Goal: Information Seeking & Learning: Find contact information

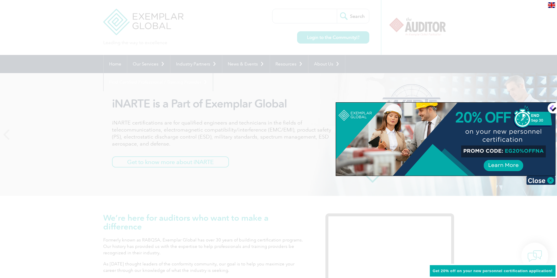
click at [283, 166] on div at bounding box center [278, 139] width 557 height 278
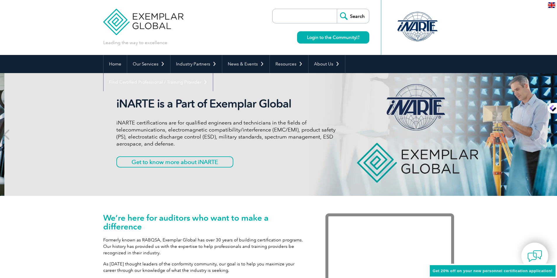
drag, startPoint x: 145, startPoint y: 122, endPoint x: 154, endPoint y: 122, distance: 8.8
click at [153, 122] on p "iNARTE certifications are for qualified engineers and technicians in the fields…" at bounding box center [225, 133] width 219 height 28
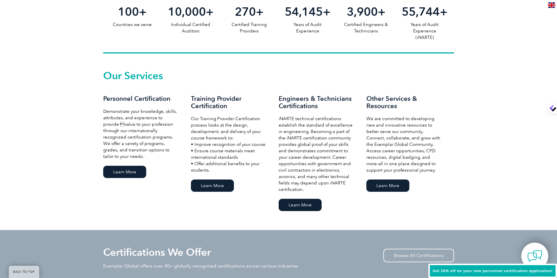
scroll to position [380, 0]
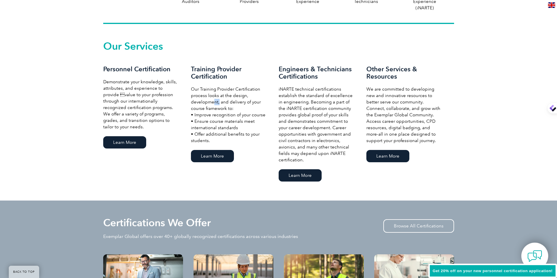
drag, startPoint x: 214, startPoint y: 103, endPoint x: 222, endPoint y: 102, distance: 8.0
click at [220, 102] on p "Our Training Provider Certification process looks at the design, development, a…" at bounding box center [229, 115] width 76 height 58
click at [228, 102] on p "Our Training Provider Certification process looks at the design, development, a…" at bounding box center [229, 115] width 76 height 58
drag, startPoint x: 294, startPoint y: 88, endPoint x: 308, endPoint y: 88, distance: 14.3
click at [308, 88] on p "iNARTE technical certifications establish the standard of excellence in enginee…" at bounding box center [317, 124] width 76 height 77
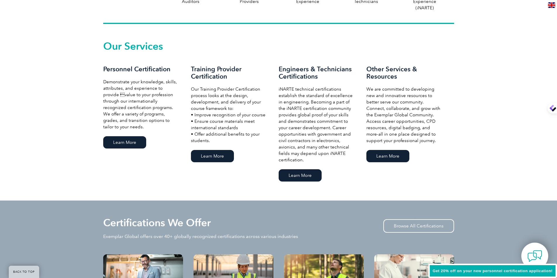
drag, startPoint x: 314, startPoint y: 90, endPoint x: 296, endPoint y: 98, distance: 19.8
click at [314, 90] on p "iNARTE technical certifications establish the standard of excellence in enginee…" at bounding box center [317, 124] width 76 height 77
drag, startPoint x: 296, startPoint y: 98, endPoint x: 309, endPoint y: 101, distance: 13.7
click at [305, 99] on p "iNARTE technical certifications establish the standard of excellence in enginee…" at bounding box center [317, 124] width 76 height 77
click at [309, 101] on p "iNARTE technical certifications establish the standard of excellence in enginee…" at bounding box center [317, 124] width 76 height 77
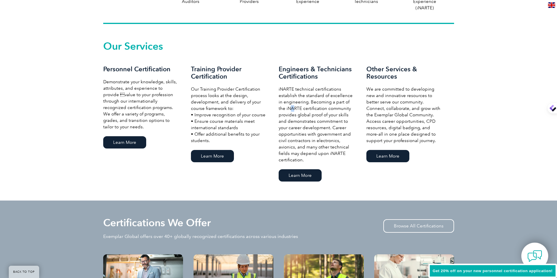
drag, startPoint x: 289, startPoint y: 109, endPoint x: 296, endPoint y: 109, distance: 6.4
click at [294, 108] on p "iNARTE technical certifications establish the standard of excellence in enginee…" at bounding box center [317, 124] width 76 height 77
click at [300, 108] on p "iNARTE technical certifications establish the standard of excellence in enginee…" at bounding box center [317, 124] width 76 height 77
drag, startPoint x: 294, startPoint y: 116, endPoint x: 302, endPoint y: 113, distance: 8.4
click at [302, 113] on p "iNARTE technical certifications establish the standard of excellence in enginee…" at bounding box center [317, 124] width 76 height 77
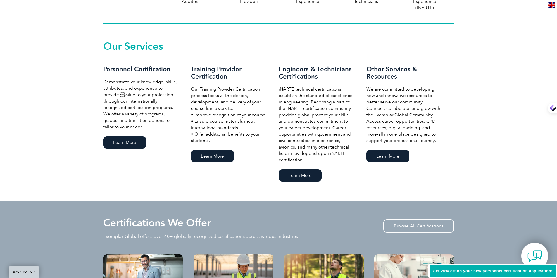
click at [307, 113] on p "iNARTE technical certifications establish the standard of excellence in enginee…" at bounding box center [317, 124] width 76 height 77
drag, startPoint x: 387, startPoint y: 89, endPoint x: 393, endPoint y: 98, distance: 11.3
click at [393, 96] on p "We are committed to developing new and innovative resources to better serve our…" at bounding box center [404, 115] width 76 height 58
click at [396, 101] on p "We are committed to developing new and innovative resources to better serve our…" at bounding box center [404, 115] width 76 height 58
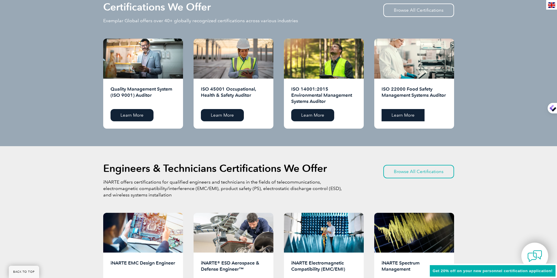
scroll to position [614, 0]
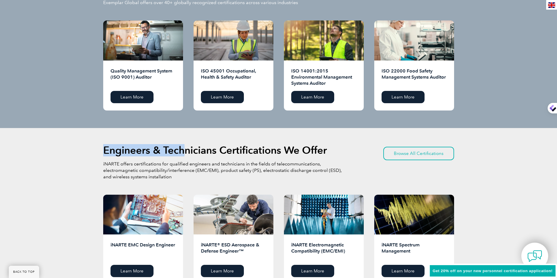
drag, startPoint x: 186, startPoint y: 148, endPoint x: 215, endPoint y: 142, distance: 28.9
click at [210, 144] on div "Engineers & Technicians Certifications We Offer iNARTE offers certifications fo…" at bounding box center [278, 215] width 557 height 174
click at [221, 140] on div "Engineers & Technicians Certifications We Offer iNARTE offers certifications fo…" at bounding box center [278, 215] width 557 height 174
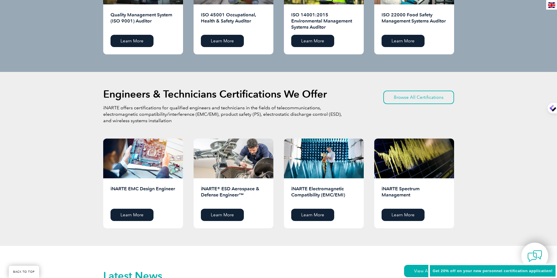
scroll to position [672, 0]
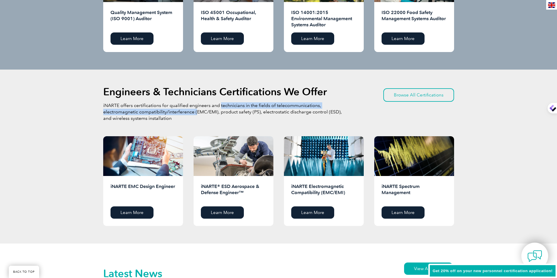
drag, startPoint x: 198, startPoint y: 113, endPoint x: 233, endPoint y: 109, distance: 35.5
click at [228, 108] on p "iNARTE offers certifications for qualified engineers and technicians in the fie…" at bounding box center [223, 111] width 240 height 19
click at [246, 108] on p "iNARTE offers certifications for qualified engineers and technicians in the fie…" at bounding box center [223, 111] width 240 height 19
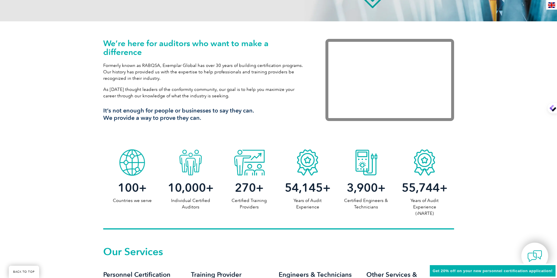
scroll to position [184, 0]
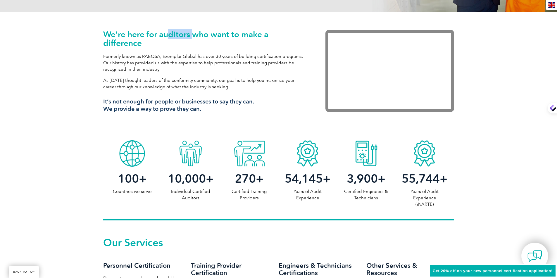
drag, startPoint x: 167, startPoint y: 33, endPoint x: 203, endPoint y: 37, distance: 36.2
click at [192, 34] on h1 "We’re here for auditors who want to make a difference" at bounding box center [205, 39] width 205 height 18
drag, startPoint x: 212, startPoint y: 39, endPoint x: 207, endPoint y: 42, distance: 6.3
click at [212, 40] on h1 "We’re here for auditors who want to make a difference" at bounding box center [205, 39] width 205 height 18
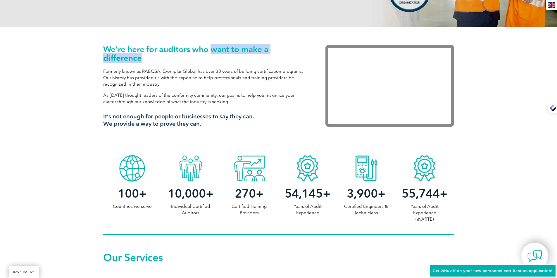
scroll to position [154, 0]
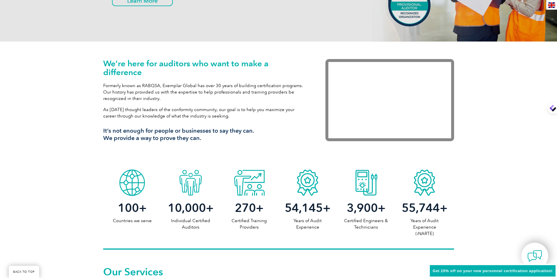
click at [165, 83] on p "Formerly known as RABQSA, Exemplar Global has over 30 years of building certifi…" at bounding box center [205, 91] width 205 height 19
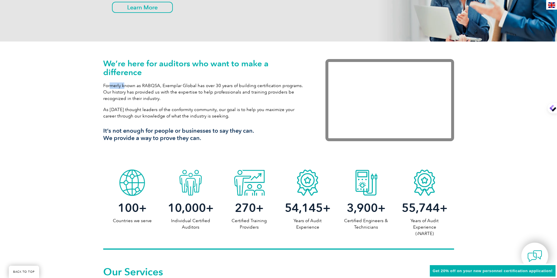
drag, startPoint x: 110, startPoint y: 86, endPoint x: 125, endPoint y: 85, distance: 14.4
click at [125, 84] on p "Formerly known as RABQSA, Exemplar Global has over 30 years of building certifi…" at bounding box center [205, 91] width 205 height 19
click at [145, 91] on p "Formerly known as RABQSA, Exemplar Global has over 30 years of building certifi…" at bounding box center [205, 91] width 205 height 19
drag, startPoint x: 142, startPoint y: 85, endPoint x: 174, endPoint y: 87, distance: 31.9
click at [162, 87] on p "Formerly known as RABQSA, Exemplar Global has over 30 years of building certifi…" at bounding box center [205, 91] width 205 height 19
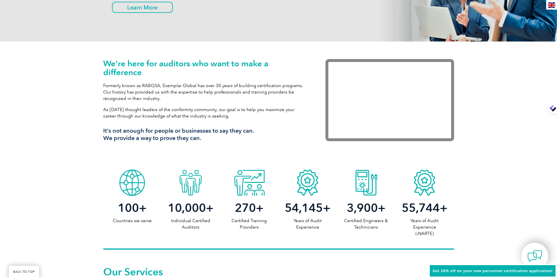
drag, startPoint x: 174, startPoint y: 87, endPoint x: 178, endPoint y: 87, distance: 4.7
click at [174, 87] on p "Formerly known as RABQSA, Exemplar Global has over 30 years of building certifi…" at bounding box center [205, 91] width 205 height 19
drag, startPoint x: 192, startPoint y: 86, endPoint x: 216, endPoint y: 88, distance: 24.4
click at [203, 88] on p "Formerly known as RABQSA, Exemplar Global has over 30 years of building certifi…" at bounding box center [205, 91] width 205 height 19
click at [216, 89] on p "Formerly known as RABQSA, Exemplar Global has over 30 years of building certifi…" at bounding box center [205, 91] width 205 height 19
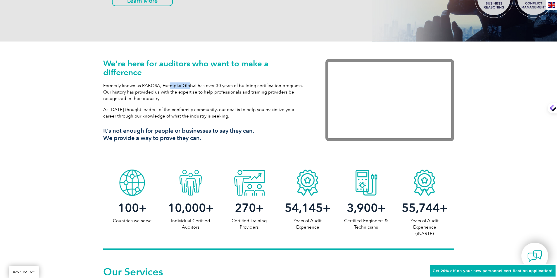
drag, startPoint x: 172, startPoint y: 84, endPoint x: 203, endPoint y: 87, distance: 30.2
click at [198, 86] on p "Formerly known as RABQSA, Exemplar Global has over 30 years of building certifi…" at bounding box center [205, 91] width 205 height 19
drag, startPoint x: 215, startPoint y: 85, endPoint x: 210, endPoint y: 87, distance: 5.7
click at [215, 86] on p "Formerly known as RABQSA, Exemplar Global has over 30 years of building certifi…" at bounding box center [205, 91] width 205 height 19
drag, startPoint x: 130, startPoint y: 92, endPoint x: 175, endPoint y: 94, distance: 44.7
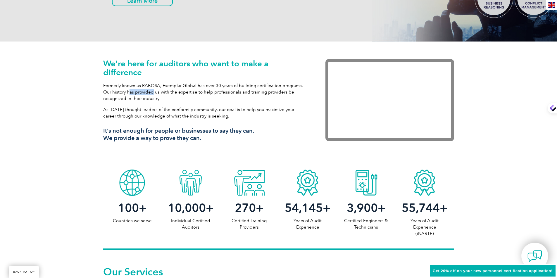
click at [158, 94] on p "Formerly known as RABQSA, Exemplar Global has over 30 years of building certifi…" at bounding box center [205, 91] width 205 height 19
click at [178, 93] on p "Formerly known as RABQSA, Exemplar Global has over 30 years of building certifi…" at bounding box center [205, 91] width 205 height 19
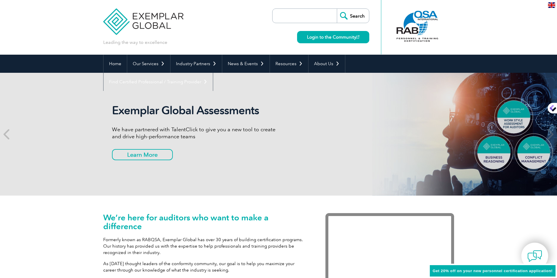
scroll to position [0, 0]
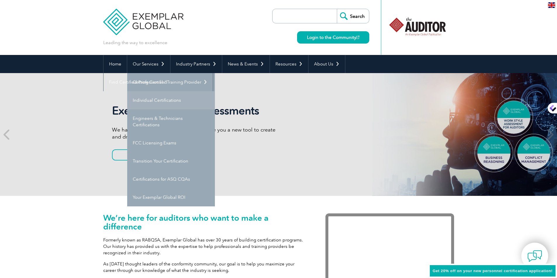
click at [164, 99] on link "Individual Certifications" at bounding box center [171, 100] width 88 height 18
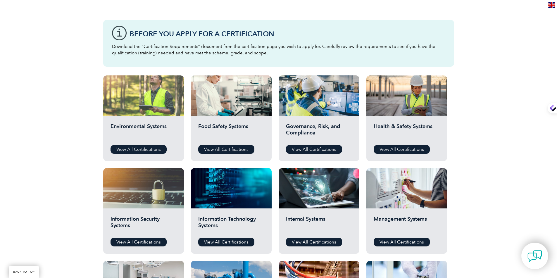
scroll to position [175, 0]
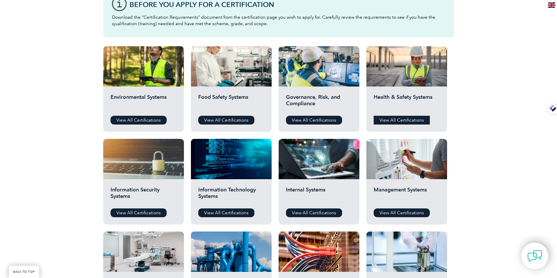
click at [385, 122] on link "View All Certifications" at bounding box center [402, 120] width 56 height 9
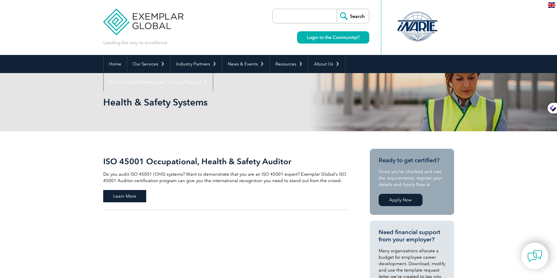
click at [118, 194] on span "Learn More" at bounding box center [124, 196] width 43 height 12
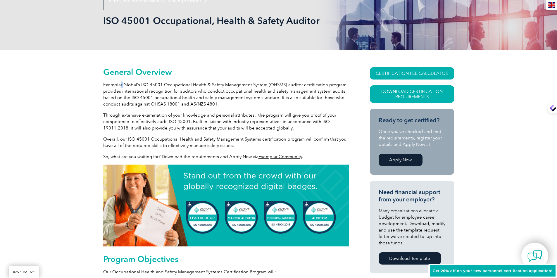
scroll to position [82, 0]
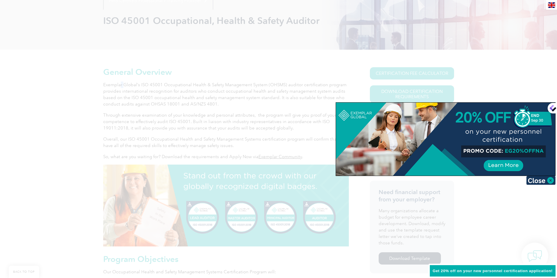
click at [295, 86] on div at bounding box center [278, 139] width 557 height 278
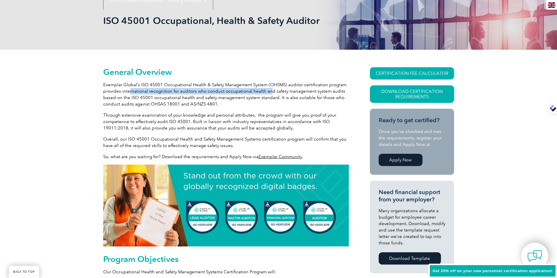
drag, startPoint x: 129, startPoint y: 89, endPoint x: 268, endPoint y: 93, distance: 139.2
click at [268, 93] on p "Exemplar Global’s ISO 45001 Occupational Health & Safety Management System (OHS…" at bounding box center [226, 95] width 246 height 26
click at [274, 96] on p "Exemplar Global’s ISO 45001 Occupational Health & Safety Management System (OHS…" at bounding box center [226, 95] width 246 height 26
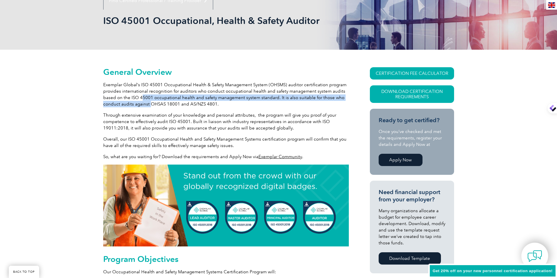
drag, startPoint x: 141, startPoint y: 96, endPoint x: 179, endPoint y: 112, distance: 41.6
click at [151, 103] on p "Exemplar Global’s ISO 45001 Occupational Health & Safety Management System (OHS…" at bounding box center [226, 95] width 246 height 26
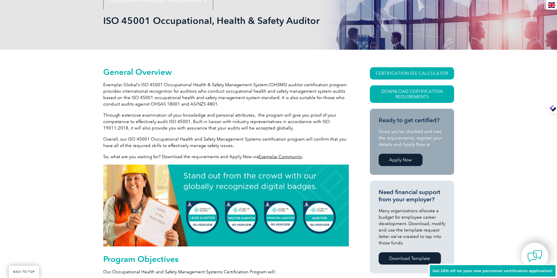
click at [183, 113] on p "Through extensive examination of your knowledge and personal attributes, the pr…" at bounding box center [226, 121] width 246 height 19
click at [137, 113] on p "Through extensive examination of your knowledge and personal attributes, the pr…" at bounding box center [226, 121] width 246 height 19
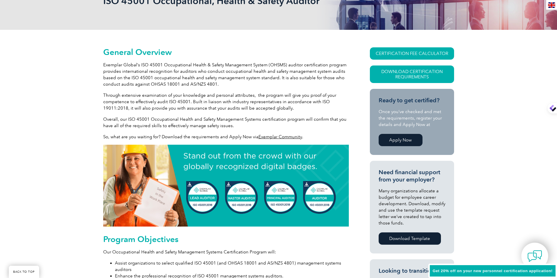
scroll to position [111, 0]
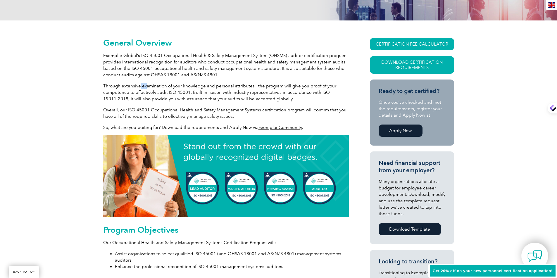
drag, startPoint x: 139, startPoint y: 83, endPoint x: 152, endPoint y: 86, distance: 12.6
click at [148, 85] on p "Through extensive examination of your knowledge and personal attributes, the pr…" at bounding box center [226, 92] width 246 height 19
click at [171, 86] on p "Through extensive examination of your knowledge and personal attributes, the pr…" at bounding box center [226, 92] width 246 height 19
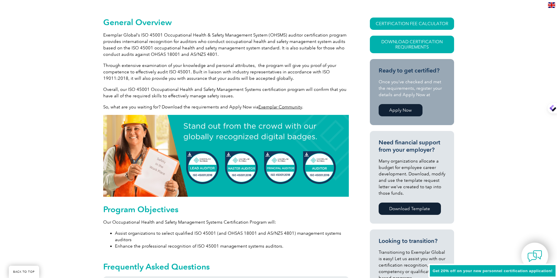
scroll to position [140, 0]
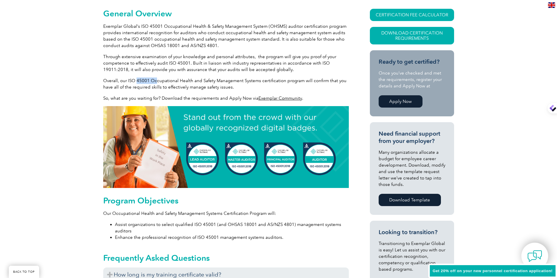
drag, startPoint x: 137, startPoint y: 82, endPoint x: 178, endPoint y: 82, distance: 40.9
click at [160, 81] on p "Overall, our ISO 45001 Occupational Health and Safety Management Systems certif…" at bounding box center [226, 83] width 246 height 13
click at [178, 82] on p "Overall, our ISO 45001 Occupational Health and Safety Management Systems certif…" at bounding box center [226, 83] width 246 height 13
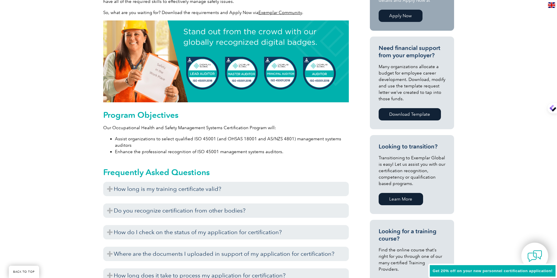
scroll to position [228, 0]
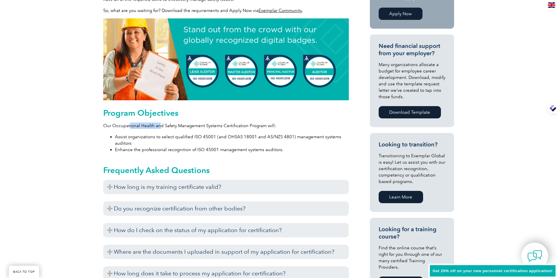
drag, startPoint x: 142, startPoint y: 124, endPoint x: 160, endPoint y: 124, distance: 17.2
click at [160, 124] on p "Our Occupational Health and Safety Management Systems Certification Program wil…" at bounding box center [226, 125] width 246 height 6
click at [182, 127] on p "Our Occupational Health and Safety Management Systems Certification Program wil…" at bounding box center [226, 125] width 246 height 6
drag, startPoint x: 133, startPoint y: 135, endPoint x: 177, endPoint y: 134, distance: 43.6
click at [167, 134] on li "Assist organizations to select qualified ISO 45001 (and OHSAS 18001 and AS/NZS …" at bounding box center [232, 140] width 234 height 13
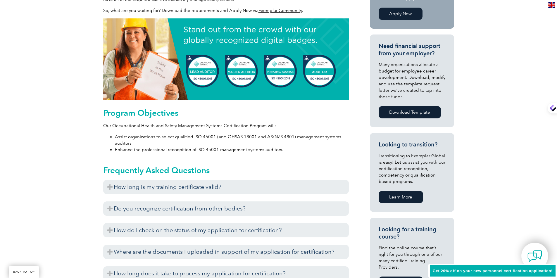
click at [183, 134] on li "Assist organizations to select qualified ISO 45001 (and OHSAS 18001 and AS/NZS …" at bounding box center [232, 140] width 234 height 13
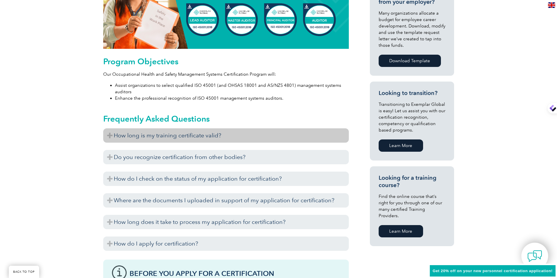
scroll to position [286, 0]
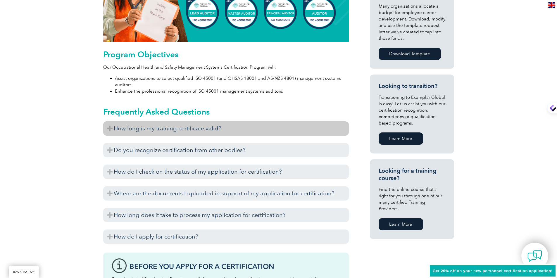
click at [152, 129] on h3 "How long is my training certificate valid?" at bounding box center [226, 128] width 246 height 14
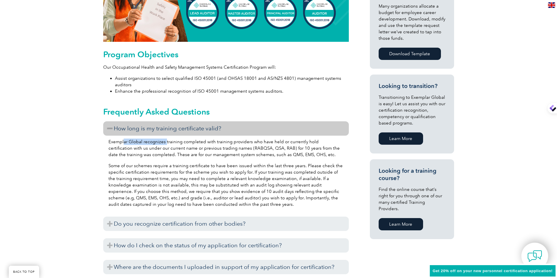
drag, startPoint x: 125, startPoint y: 141, endPoint x: 174, endPoint y: 141, distance: 48.2
click at [167, 141] on p "Exemplar Global recognizes training completed with training providers who have …" at bounding box center [225, 148] width 235 height 19
drag, startPoint x: 174, startPoint y: 141, endPoint x: 176, endPoint y: 142, distance: 3.0
click at [174, 141] on p "Exemplar Global recognizes training completed with training providers who have …" at bounding box center [225, 148] width 235 height 19
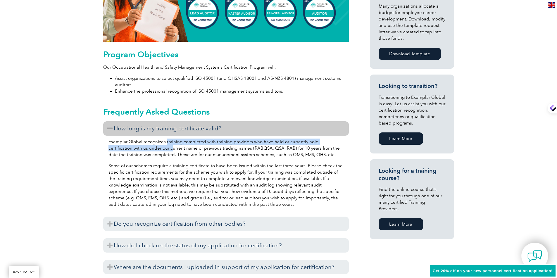
drag, startPoint x: 147, startPoint y: 148, endPoint x: 188, endPoint y: 153, distance: 40.8
click at [170, 145] on p "Exemplar Global recognizes training completed with training providers who have …" at bounding box center [225, 148] width 235 height 19
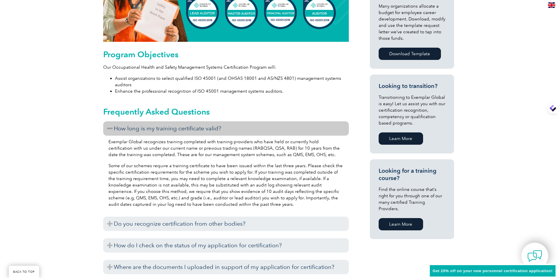
click at [188, 153] on p "Exemplar Global recognizes training completed with training providers who have …" at bounding box center [225, 148] width 235 height 19
drag, startPoint x: 141, startPoint y: 148, endPoint x: 162, endPoint y: 151, distance: 21.6
click at [162, 151] on p "Exemplar Global recognizes training completed with training providers who have …" at bounding box center [225, 148] width 235 height 19
click at [179, 156] on p "Exemplar Global recognizes training completed with training providers who have …" at bounding box center [225, 148] width 235 height 19
drag, startPoint x: 191, startPoint y: 146, endPoint x: 217, endPoint y: 151, distance: 26.1
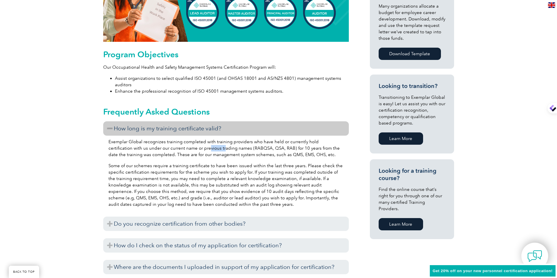
click at [202, 147] on p "Exemplar Global recognizes training completed with training providers who have …" at bounding box center [225, 148] width 235 height 19
click at [217, 151] on p "Exemplar Global recognizes training completed with training providers who have …" at bounding box center [225, 148] width 235 height 19
drag, startPoint x: 290, startPoint y: 148, endPoint x: 296, endPoint y: 148, distance: 5.3
click at [296, 148] on p "Exemplar Global recognizes training completed with training providers who have …" at bounding box center [225, 148] width 235 height 19
drag, startPoint x: 292, startPoint y: 156, endPoint x: 158, endPoint y: 163, distance: 133.5
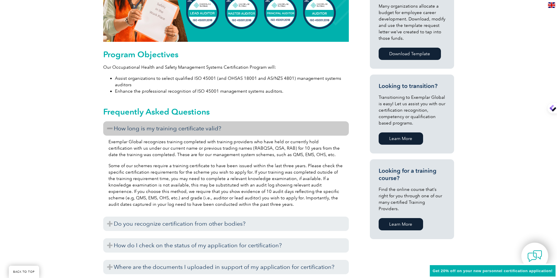
click at [288, 156] on p "Exemplar Global recognizes training completed with training providers who have …" at bounding box center [225, 148] width 235 height 19
drag, startPoint x: 120, startPoint y: 153, endPoint x: 144, endPoint y: 158, distance: 24.3
click at [128, 153] on p "Exemplar Global recognizes training completed with training providers who have …" at bounding box center [225, 148] width 235 height 19
click at [144, 158] on p "Exemplar Global recognizes training completed with training providers who have …" at bounding box center [225, 148] width 235 height 19
drag, startPoint x: 157, startPoint y: 153, endPoint x: 174, endPoint y: 155, distance: 16.9
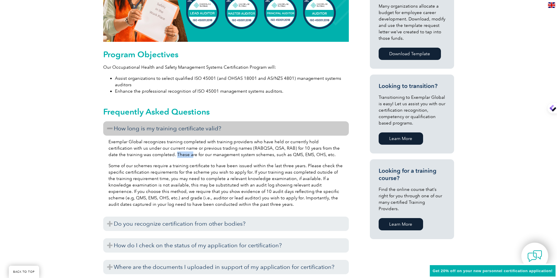
click at [172, 155] on p "Exemplar Global recognizes training completed with training providers who have …" at bounding box center [225, 148] width 235 height 19
click at [195, 160] on div "Exemplar Global recognizes training completed with training providers who have …" at bounding box center [226, 174] width 246 height 77
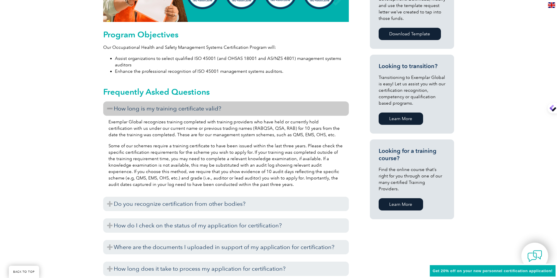
scroll to position [315, 0]
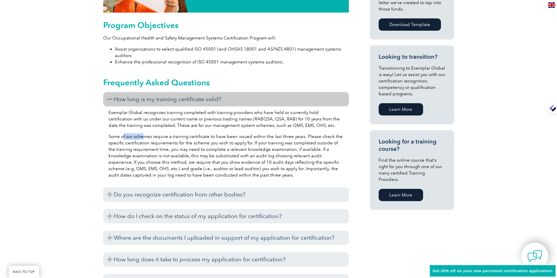
drag, startPoint x: 123, startPoint y: 134, endPoint x: 170, endPoint y: 134, distance: 47.1
click at [150, 131] on div "Exemplar Global recognizes training completed with training providers who have …" at bounding box center [226, 144] width 246 height 77
click at [170, 134] on p "Some of our schemes require a training certificate to have been issued within t…" at bounding box center [225, 155] width 235 height 45
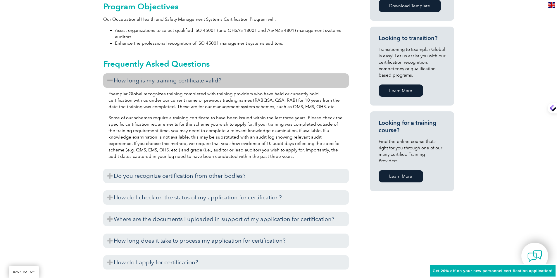
scroll to position [345, 0]
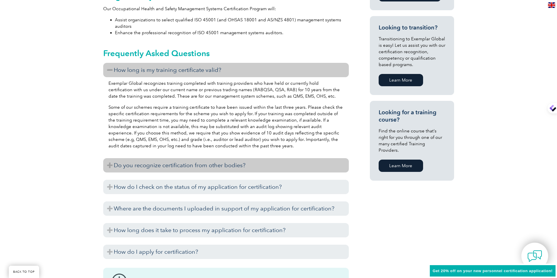
click at [197, 165] on h3 "Do you recognize certification from other bodies?" at bounding box center [226, 165] width 246 height 14
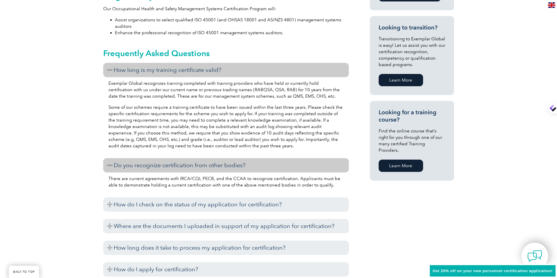
scroll to position [374, 0]
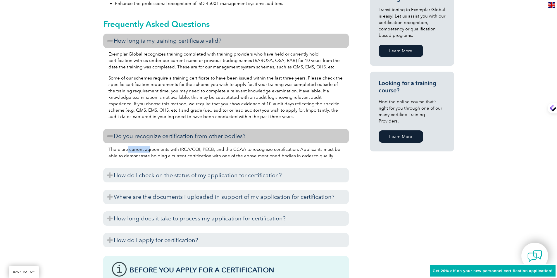
drag, startPoint x: 128, startPoint y: 149, endPoint x: 160, endPoint y: 149, distance: 32.5
click at [150, 146] on p "There are current agreements with IRCA/CQI, PECB, and the CCAA to recognize cer…" at bounding box center [225, 152] width 235 height 13
click at [161, 149] on p "There are current agreements with IRCA/CQI, PECB, and the CCAA to recognize cer…" at bounding box center [225, 152] width 235 height 13
drag, startPoint x: 167, startPoint y: 148, endPoint x: 184, endPoint y: 150, distance: 17.3
click at [184, 150] on p "There are current agreements with IRCA/CQI, PECB, and the CCAA to recognize cer…" at bounding box center [225, 152] width 235 height 13
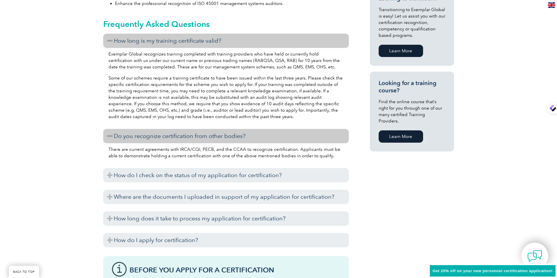
drag, startPoint x: 187, startPoint y: 150, endPoint x: 194, endPoint y: 153, distance: 7.1
click at [188, 151] on p "There are current agreements with IRCA/CQI, PECB, and the CCAA to recognize cer…" at bounding box center [225, 152] width 235 height 13
drag, startPoint x: 200, startPoint y: 150, endPoint x: 209, endPoint y: 150, distance: 8.5
click at [209, 150] on p "There are current agreements with IRCA/CQI, PECB, and the CCAA to recognize cer…" at bounding box center [225, 152] width 235 height 13
click at [213, 148] on p "There are current agreements with IRCA/CQI, PECB, and the CCAA to recognize cer…" at bounding box center [225, 152] width 235 height 13
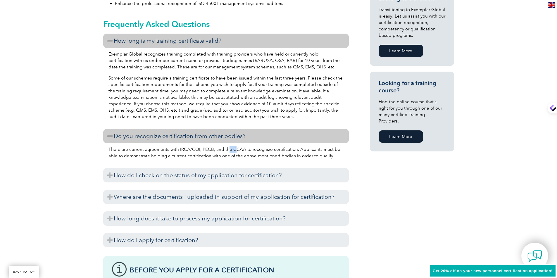
drag, startPoint x: 225, startPoint y: 148, endPoint x: 242, endPoint y: 149, distance: 16.4
click at [235, 148] on p "There are current agreements with IRCA/CQI, PECB, and the CCAA to recognize cer…" at bounding box center [225, 152] width 235 height 13
click at [242, 149] on p "There are current agreements with IRCA/CQI, PECB, and the CCAA to recognize cer…" at bounding box center [225, 152] width 235 height 13
drag, startPoint x: 131, startPoint y: 157, endPoint x: 204, endPoint y: 157, distance: 73.1
click at [198, 157] on p "There are current agreements with IRCA/CQI, PECB, and the CCAA to recognize cer…" at bounding box center [225, 152] width 235 height 13
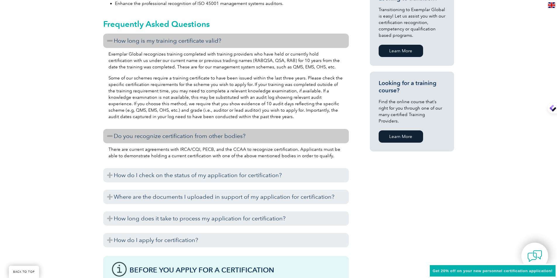
click at [206, 157] on p "There are current agreements with IRCA/CQI, PECB, and the CCAA to recognize cer…" at bounding box center [225, 152] width 235 height 13
drag, startPoint x: 213, startPoint y: 157, endPoint x: 232, endPoint y: 158, distance: 19.3
click at [232, 158] on p "There are current agreements with IRCA/CQI, PECB, and the CCAA to recognize cer…" at bounding box center [225, 152] width 235 height 13
click at [243, 157] on p "There are current agreements with IRCA/CQI, PECB, and the CCAA to recognize cer…" at bounding box center [225, 152] width 235 height 13
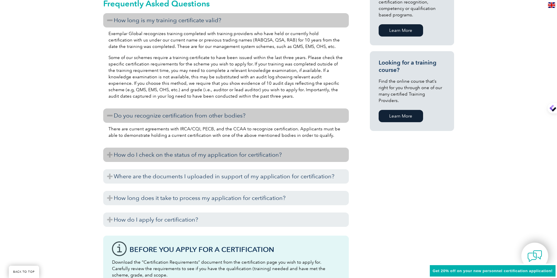
scroll to position [403, 0]
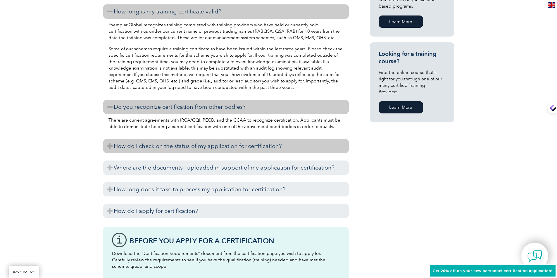
click at [179, 147] on h3 "How do I check on the status of my application for certification?" at bounding box center [226, 146] width 246 height 14
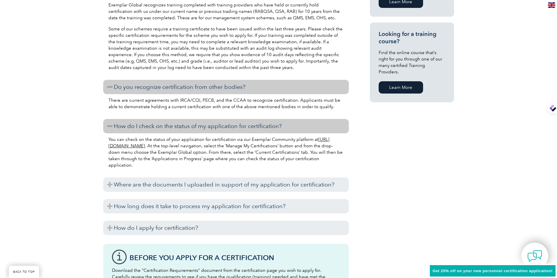
scroll to position [432, 0]
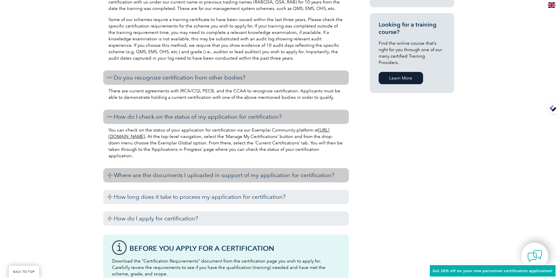
drag, startPoint x: 164, startPoint y: 178, endPoint x: 169, endPoint y: 176, distance: 4.9
click at [164, 178] on h3 "Where are the documents I uploaded in support of my application for certificati…" at bounding box center [226, 175] width 246 height 14
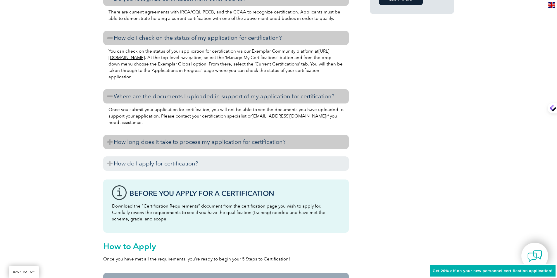
scroll to position [520, 0]
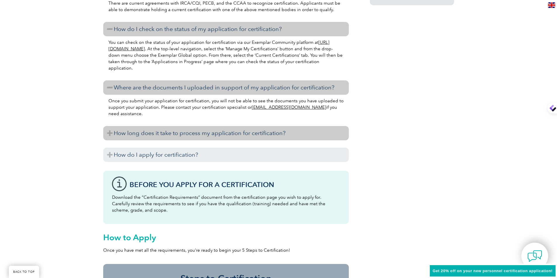
click at [193, 137] on h3 "How long does it take to process my application for certification?" at bounding box center [226, 133] width 246 height 14
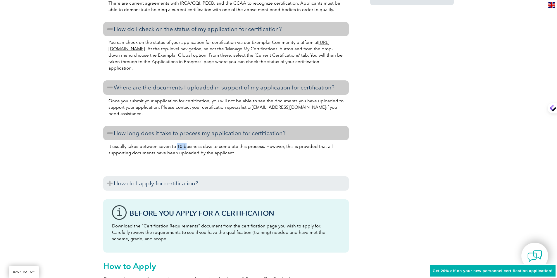
drag, startPoint x: 175, startPoint y: 146, endPoint x: 194, endPoint y: 150, distance: 19.1
click at [184, 147] on p "It usually takes between seven to 10 business days to complete this process. Ho…" at bounding box center [225, 149] width 235 height 13
click at [201, 152] on p "It usually takes between seven to 10 business days to complete this process. Ho…" at bounding box center [225, 149] width 235 height 13
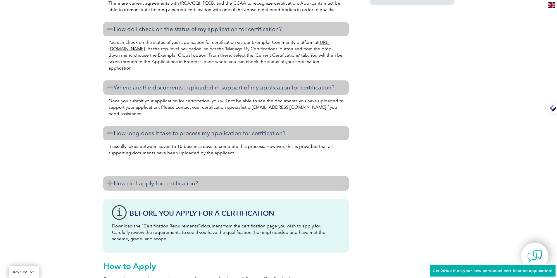
click at [176, 185] on h3 "How do I apply for certification?" at bounding box center [226, 183] width 246 height 14
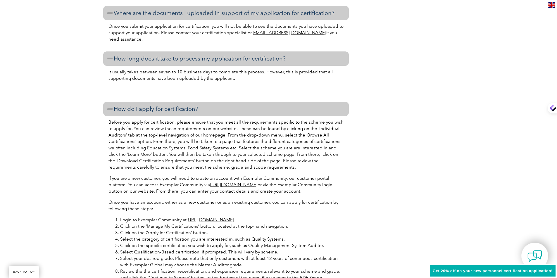
scroll to position [608, 0]
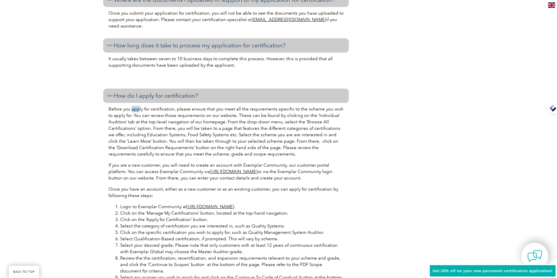
drag, startPoint x: 133, startPoint y: 111, endPoint x: 158, endPoint y: 116, distance: 25.1
click at [143, 113] on p "Before you apply for certification, please ensure that you meet all the require…" at bounding box center [225, 131] width 235 height 51
click at [164, 118] on p "Before you apply for certification, please ensure that you meet all the require…" at bounding box center [225, 131] width 235 height 51
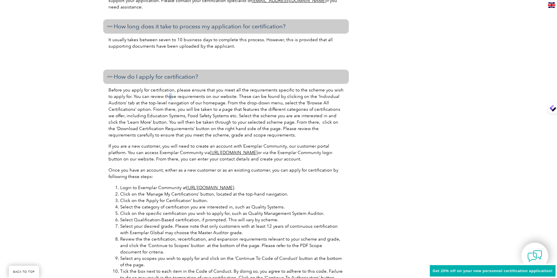
scroll to position [637, 0]
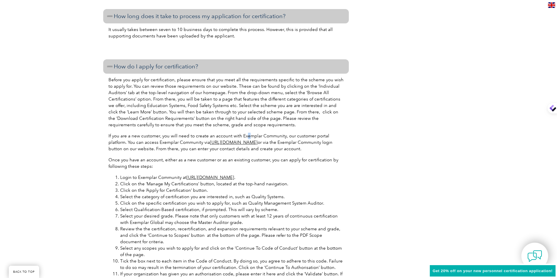
drag, startPoint x: 244, startPoint y: 135, endPoint x: 247, endPoint y: 134, distance: 3.1
click at [247, 134] on p "If you are a new customer, you will need to create an account with Exemplar Com…" at bounding box center [225, 142] width 235 height 19
click at [254, 132] on div "Before you apply for certification, please ensure that you meet all the require…" at bounding box center [226, 209] width 246 height 271
drag, startPoint x: 135, startPoint y: 142, endPoint x: 160, endPoint y: 145, distance: 25.3
click at [145, 143] on p "If you are a new customer, you will need to create an account with Exemplar Com…" at bounding box center [225, 142] width 235 height 19
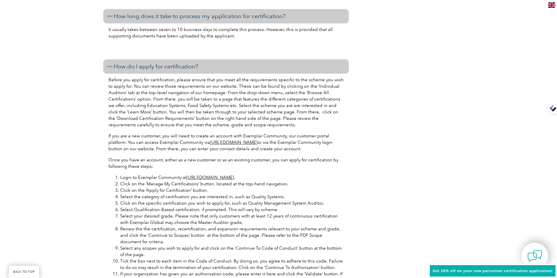
click at [160, 145] on p "If you are a new customer, you will need to create an account with Exemplar Com…" at bounding box center [225, 142] width 235 height 19
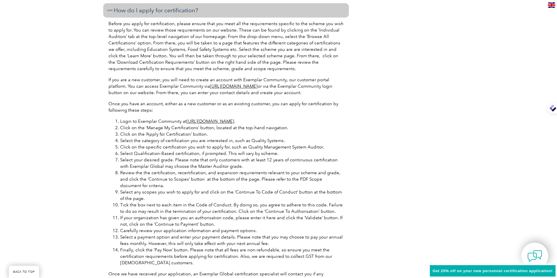
scroll to position [695, 0]
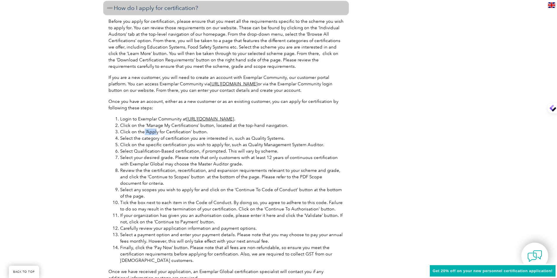
drag, startPoint x: 143, startPoint y: 130, endPoint x: 178, endPoint y: 138, distance: 35.5
click at [158, 134] on li "Click on the ‘Apply for Certification’ button." at bounding box center [231, 132] width 223 height 6
drag, startPoint x: 178, startPoint y: 138, endPoint x: 170, endPoint y: 139, distance: 7.6
click at [178, 138] on li "Select the category of certification you are interested in, such as Quality Sys…" at bounding box center [231, 138] width 223 height 6
drag, startPoint x: 133, startPoint y: 138, endPoint x: 165, endPoint y: 144, distance: 32.3
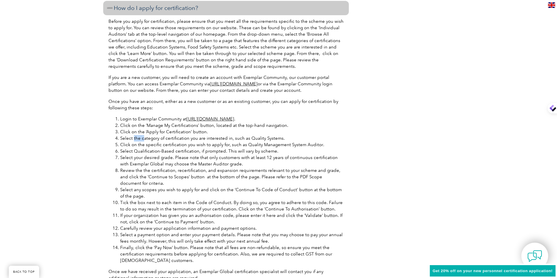
click at [144, 140] on li "Select the category of certification you are interested in, such as Quality Sys…" at bounding box center [231, 138] width 223 height 6
click at [165, 144] on li "Click on the specific certification you wish to apply for, such as Quality Mana…" at bounding box center [231, 144] width 223 height 6
drag, startPoint x: 146, startPoint y: 145, endPoint x: 161, endPoint y: 146, distance: 15.2
click at [154, 146] on li "Click on the specific certification you wish to apply for, such as Quality Mana…" at bounding box center [231, 144] width 223 height 6
click at [175, 146] on li "Click on the specific certification you wish to apply for, such as Quality Mana…" at bounding box center [231, 144] width 223 height 6
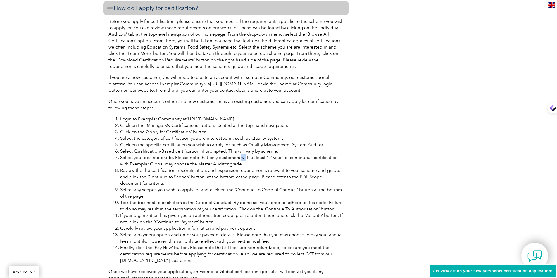
drag, startPoint x: 238, startPoint y: 158, endPoint x: 242, endPoint y: 157, distance: 4.4
click at [242, 157] on li "Select your desired grade. Please note that only customers with at least 12 yea…" at bounding box center [231, 160] width 223 height 13
click at [250, 161] on li "Select your desired grade. Please note that only customers with at least 12 yea…" at bounding box center [231, 160] width 223 height 13
drag, startPoint x: 148, startPoint y: 165, endPoint x: 160, endPoint y: 168, distance: 13.0
click at [153, 166] on li "Select your desired grade. Please note that only customers with at least 12 yea…" at bounding box center [231, 160] width 223 height 13
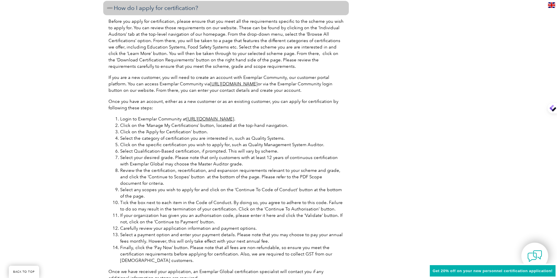
click at [177, 168] on li "Review the the certification, recertification, and expansion requirements relev…" at bounding box center [231, 176] width 223 height 19
drag, startPoint x: 186, startPoint y: 164, endPoint x: 217, endPoint y: 163, distance: 31.0
click at [203, 163] on li "Select your desired grade. Please note that only customers with at least 12 yea…" at bounding box center [231, 160] width 223 height 13
click at [217, 163] on li "Select your desired grade. Please note that only customers with at least 12 yea…" at bounding box center [231, 160] width 223 height 13
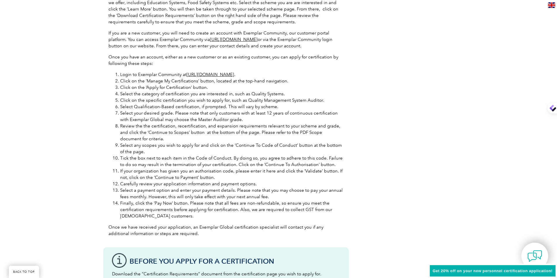
scroll to position [754, 0]
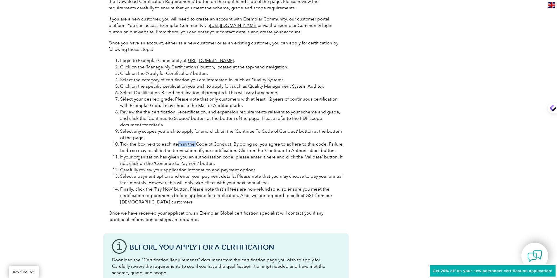
drag, startPoint x: 176, startPoint y: 143, endPoint x: 196, endPoint y: 142, distance: 20.5
click at [193, 142] on li "Tick the box next to each item in the Code of Conduct. By doing so, you agree t…" at bounding box center [231, 147] width 223 height 13
click at [218, 143] on li "Tick the box next to each item in the Code of Conduct. By doing so, you agree t…" at bounding box center [231, 147] width 223 height 13
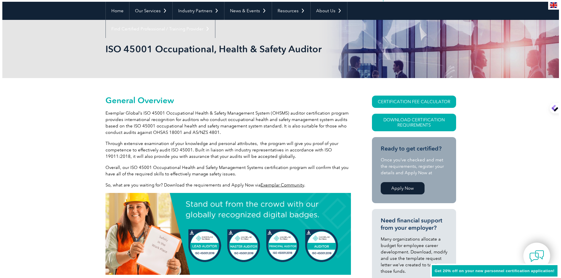
scroll to position [0, 0]
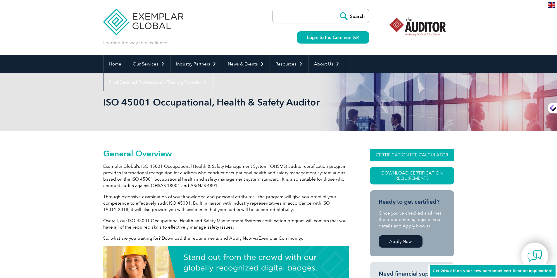
click at [423, 157] on link "CERTIFICATION FEE CALCULATOR" at bounding box center [412, 155] width 84 height 12
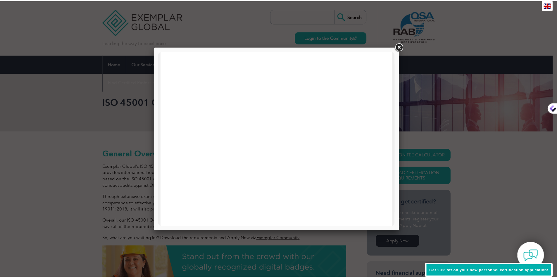
scroll to position [58, 0]
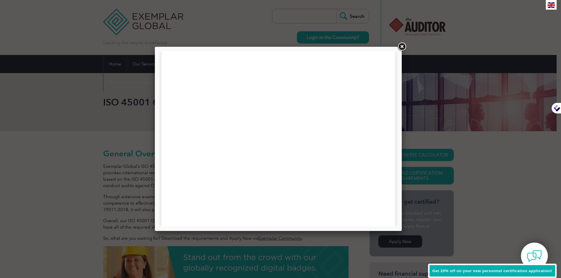
click at [402, 47] on link at bounding box center [402, 47] width 11 height 11
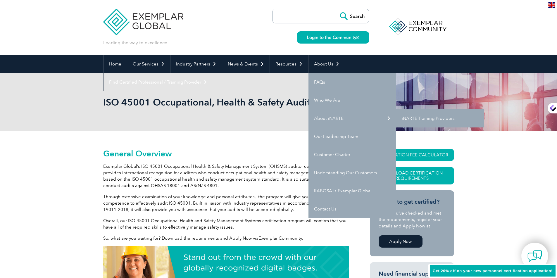
click at [402, 119] on link "iNARTE Training Providers" at bounding box center [440, 118] width 88 height 18
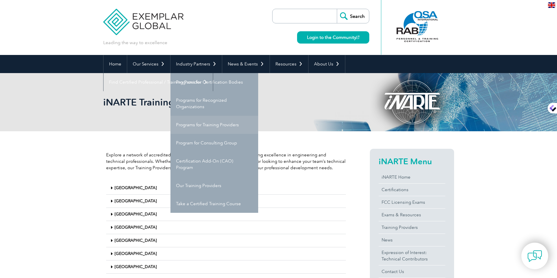
click at [219, 124] on link "Programs for Training Providers" at bounding box center [214, 125] width 88 height 18
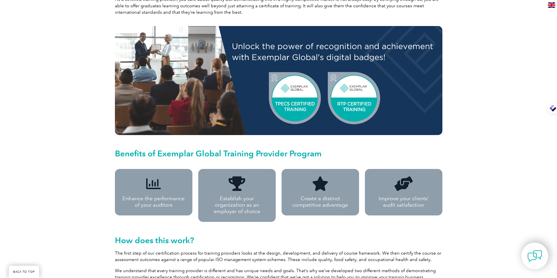
scroll to position [298, 0]
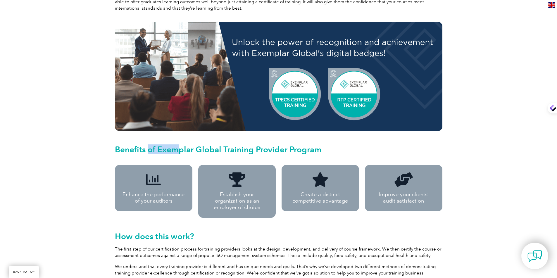
drag, startPoint x: 150, startPoint y: 141, endPoint x: 189, endPoint y: 140, distance: 39.5
click at [179, 145] on h2 "Benefits of Exemplar Global Training Provider Program" at bounding box center [278, 149] width 327 height 9
click at [189, 145] on h2 "Benefits of Exemplar Global Training Provider Program" at bounding box center [278, 149] width 327 height 9
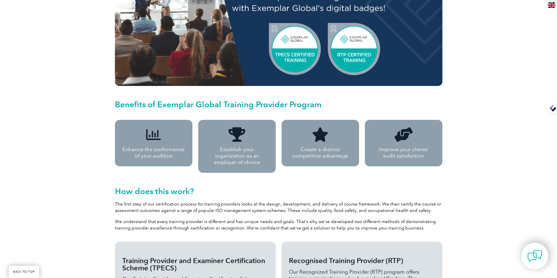
scroll to position [386, 0]
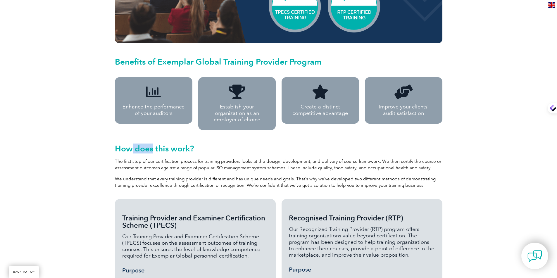
drag, startPoint x: 137, startPoint y: 136, endPoint x: 157, endPoint y: 136, distance: 20.2
click at [155, 144] on h2 "How does this work?" at bounding box center [278, 148] width 327 height 9
click at [166, 144] on h2 "How does this work?" at bounding box center [278, 148] width 327 height 9
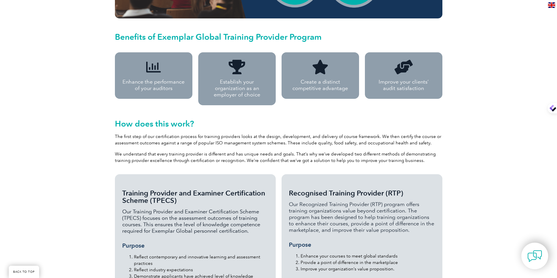
scroll to position [444, 0]
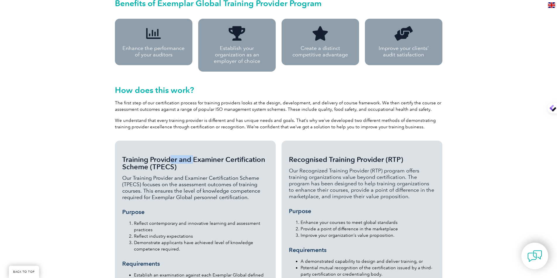
drag, startPoint x: 175, startPoint y: 144, endPoint x: 197, endPoint y: 143, distance: 21.7
click at [195, 155] on span "Training Provider and Examiner Certification Scheme (TPECS)" at bounding box center [193, 163] width 143 height 16
click at [211, 148] on div "Training Provider and Examiner Certification Scheme (TPECS) Our Training Provid…" at bounding box center [195, 262] width 146 height 229
drag, startPoint x: 143, startPoint y: 154, endPoint x: 163, endPoint y: 153, distance: 19.6
click at [156, 155] on span "Training Provider and Examiner Certification Scheme (TPECS)" at bounding box center [193, 163] width 143 height 16
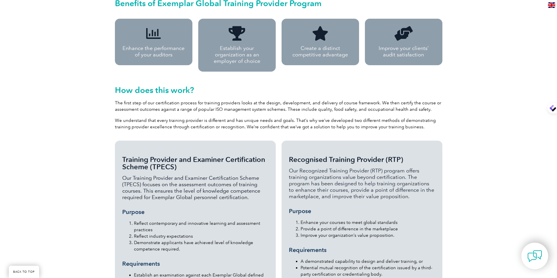
click at [163, 155] on span "Training Provider and Examiner Certification Scheme (TPECS)" at bounding box center [193, 163] width 143 height 16
drag, startPoint x: 133, startPoint y: 165, endPoint x: 227, endPoint y: 163, distance: 93.8
click at [225, 175] on p "Our Training Provider and Examiner Certification Scheme (TPECS) focuses on the …" at bounding box center [195, 188] width 146 height 26
drag, startPoint x: 234, startPoint y: 162, endPoint x: 181, endPoint y: 170, distance: 53.8
click at [234, 175] on p "Our Training Provider and Examiner Certification Scheme (TPECS) focuses on the …" at bounding box center [195, 188] width 146 height 26
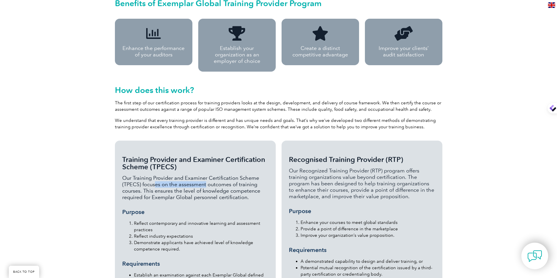
drag, startPoint x: 153, startPoint y: 170, endPoint x: 227, endPoint y: 171, distance: 73.4
click at [208, 175] on p "Our Training Provider and Examiner Certification Scheme (TPECS) focuses on the …" at bounding box center [195, 188] width 146 height 26
click at [227, 175] on p "Our Training Provider and Examiner Certification Scheme (TPECS) focuses on the …" at bounding box center [195, 188] width 146 height 26
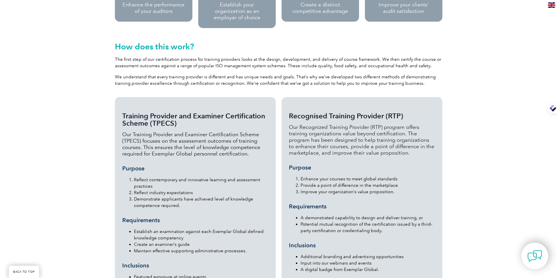
scroll to position [502, 0]
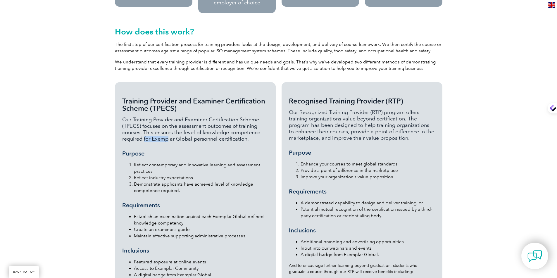
drag, startPoint x: 145, startPoint y: 123, endPoint x: 176, endPoint y: 125, distance: 31.1
click at [167, 125] on p "Our Training Provider and Examiner Certification Scheme (TPECS) focuses on the …" at bounding box center [195, 129] width 146 height 26
click at [194, 123] on p "Our Training Provider and Examiner Certification Scheme (TPECS) focuses on the …" at bounding box center [195, 129] width 146 height 26
drag, startPoint x: 155, startPoint y: 149, endPoint x: 172, endPoint y: 149, distance: 17.2
click at [170, 162] on li "Reflect contemporary and innovative learning and assessment practices" at bounding box center [201, 168] width 134 height 13
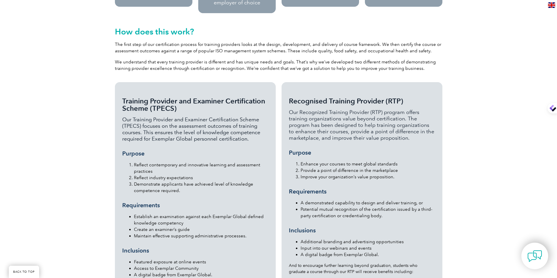
click at [196, 148] on div "Training Provider and Examiner Certification Scheme (TPECS) Our Training Provid…" at bounding box center [195, 203] width 146 height 229
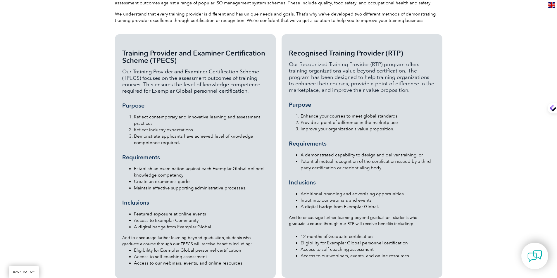
scroll to position [561, 0]
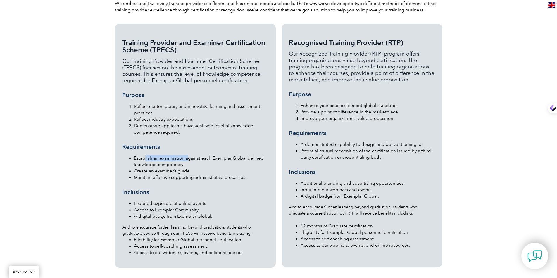
drag, startPoint x: 145, startPoint y: 145, endPoint x: 208, endPoint y: 147, distance: 63.7
click at [189, 155] on li "Establish an examination against each Exemplar Global defined knowledge compete…" at bounding box center [201, 161] width 134 height 13
click at [208, 155] on li "Establish an examination against each Exemplar Global defined knowledge compete…" at bounding box center [201, 161] width 134 height 13
drag, startPoint x: 142, startPoint y: 150, endPoint x: 178, endPoint y: 150, distance: 36.0
click at [153, 155] on li "Establish an examination against each Exemplar Global defined knowledge compete…" at bounding box center [201, 161] width 134 height 13
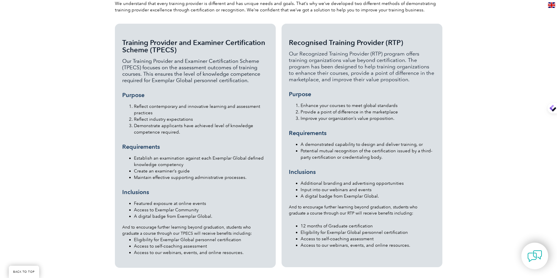
click at [178, 155] on li "Establish an examination against each Exemplar Global defined knowledge compete…" at bounding box center [201, 161] width 134 height 13
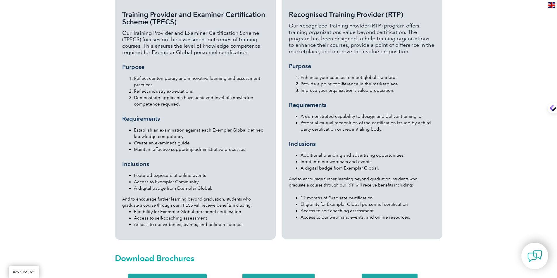
scroll to position [590, 0]
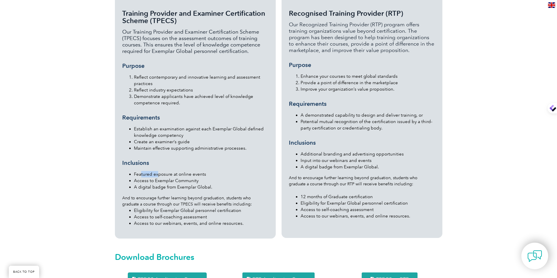
drag, startPoint x: 140, startPoint y: 162, endPoint x: 166, endPoint y: 159, distance: 26.1
click at [159, 171] on li "Featured exposure at online events" at bounding box center [201, 174] width 134 height 6
click at [174, 157] on div "Training Provider and Examiner Certification Scheme (TPECS) Our Training Provid…" at bounding box center [195, 116] width 146 height 229
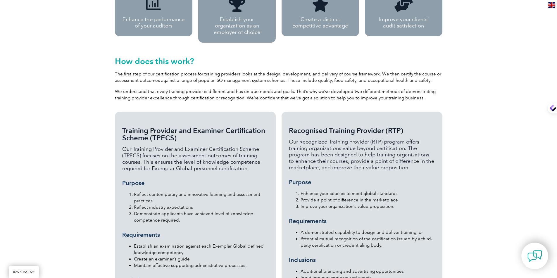
scroll to position [473, 0]
drag, startPoint x: 325, startPoint y: 114, endPoint x: 348, endPoint y: 120, distance: 23.4
click at [332, 126] on span "Recognised Training Provider (RTP)" at bounding box center [346, 130] width 114 height 8
drag, startPoint x: 348, startPoint y: 120, endPoint x: 362, endPoint y: 128, distance: 16.5
click at [348, 126] on span "Recognised Training Provider (RTP)" at bounding box center [346, 130] width 114 height 8
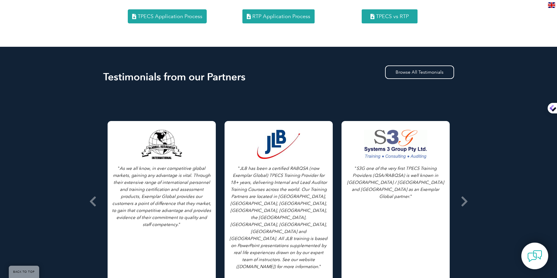
scroll to position [882, 0]
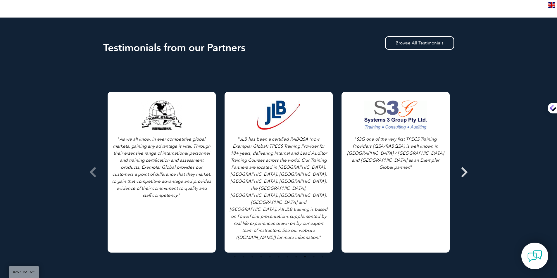
click at [462, 172] on icon at bounding box center [464, 172] width 7 height 0
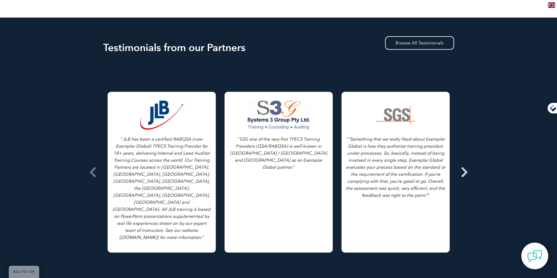
click at [465, 172] on icon at bounding box center [464, 172] width 7 height 0
click at [464, 172] on icon at bounding box center [464, 172] width 7 height 0
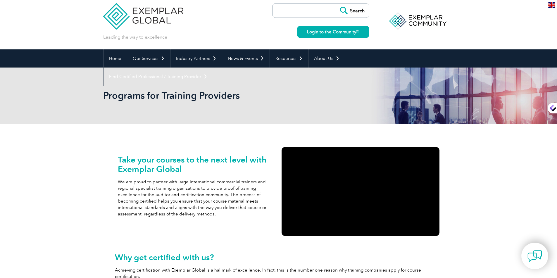
scroll to position [0, 0]
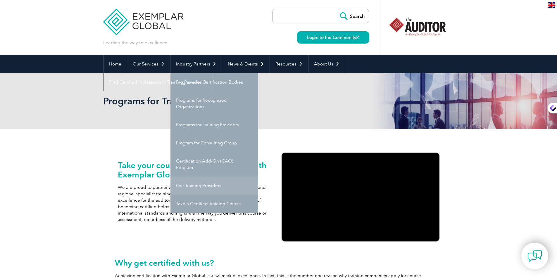
click at [210, 182] on link "Our Training Providers" at bounding box center [214, 186] width 88 height 18
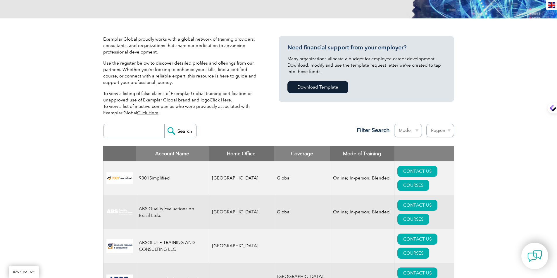
scroll to position [111, 0]
click at [142, 129] on input "search" at bounding box center [135, 131] width 58 height 14
type input "Algeria"
click at [164, 124] on input "Search" at bounding box center [180, 131] width 32 height 14
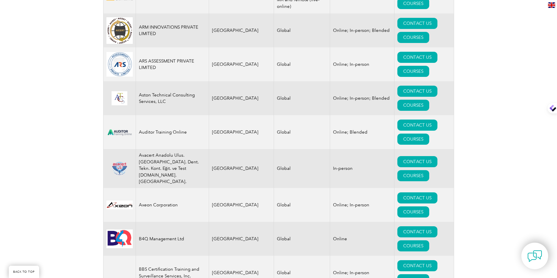
scroll to position [871, 0]
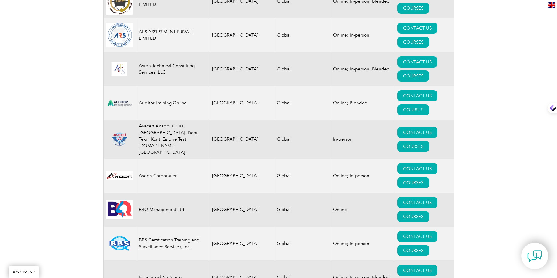
drag, startPoint x: 150, startPoint y: 146, endPoint x: 165, endPoint y: 149, distance: 15.8
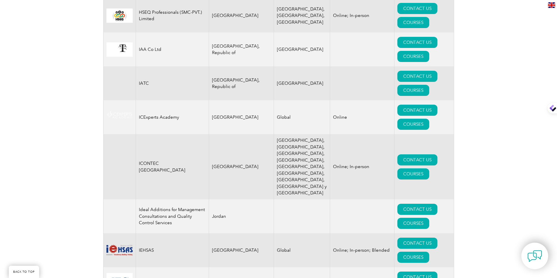
scroll to position [3928, 0]
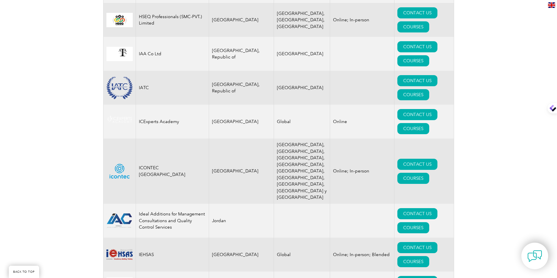
drag, startPoint x: 166, startPoint y: 119, endPoint x: 151, endPoint y: 112, distance: 16.9
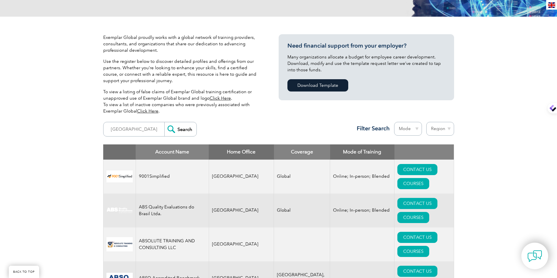
scroll to position [0, 0]
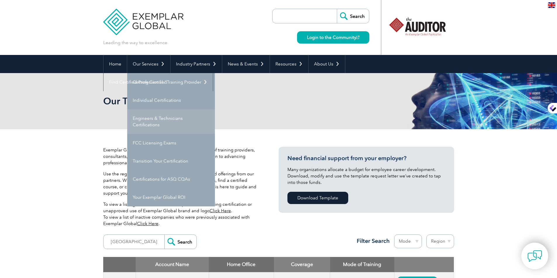
click at [160, 120] on link "Engineers & Technicians Certifications" at bounding box center [171, 121] width 88 height 25
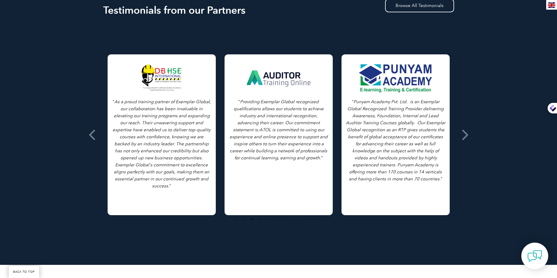
scroll to position [146, 0]
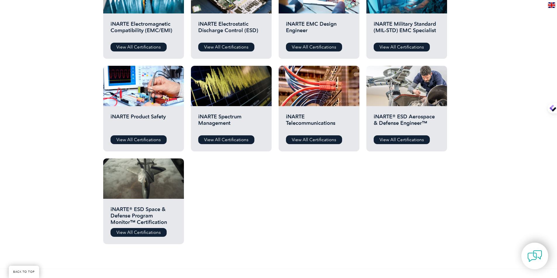
scroll to position [175, 0]
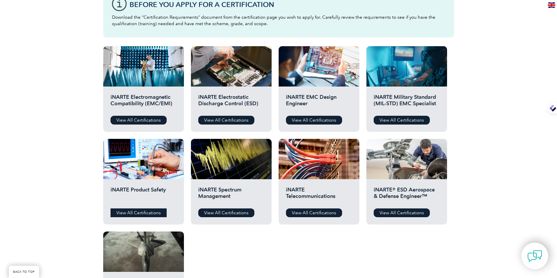
click at [149, 212] on link "View All Certifications" at bounding box center [138, 212] width 56 height 9
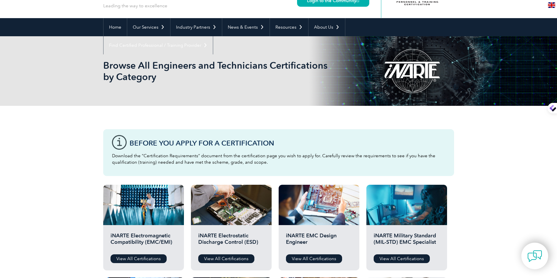
scroll to position [0, 0]
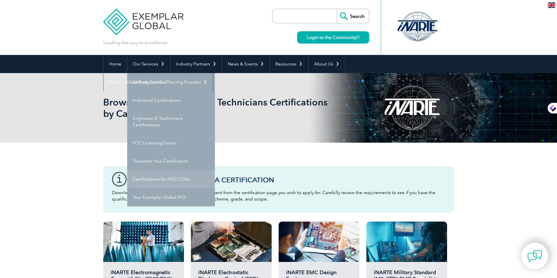
click at [179, 182] on link "Certifications for ASQ CQAs" at bounding box center [171, 179] width 88 height 18
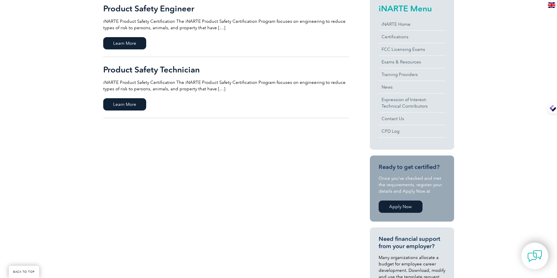
scroll to position [89, 0]
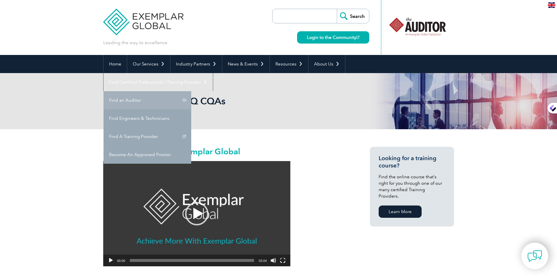
click at [191, 91] on link "Find an Auditor" at bounding box center [147, 100] width 88 height 18
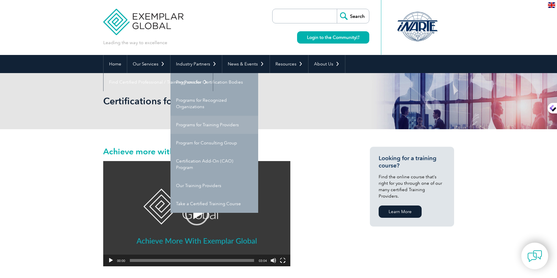
click at [195, 125] on link "Programs for Training Providers" at bounding box center [214, 125] width 88 height 18
